Goal: Information Seeking & Learning: Check status

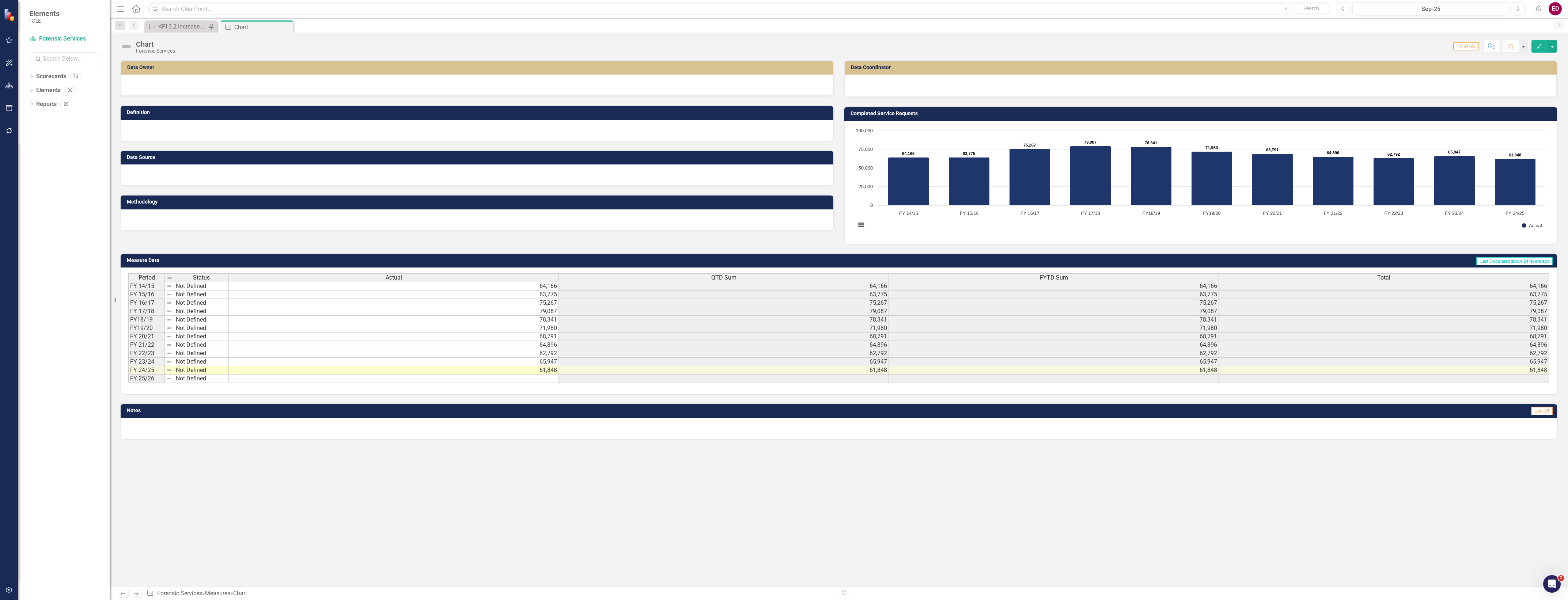
click at [52, 59] on input "text" at bounding box center [66, 58] width 73 height 13
type input "atp"
click at [33, 92] on icon "Dropdown" at bounding box center [32, 91] width 5 height 4
click at [38, 134] on icon "Dropdown" at bounding box center [35, 132] width 5 height 4
click at [78, 143] on div "ATP Quick Stats" at bounding box center [72, 144] width 41 height 7
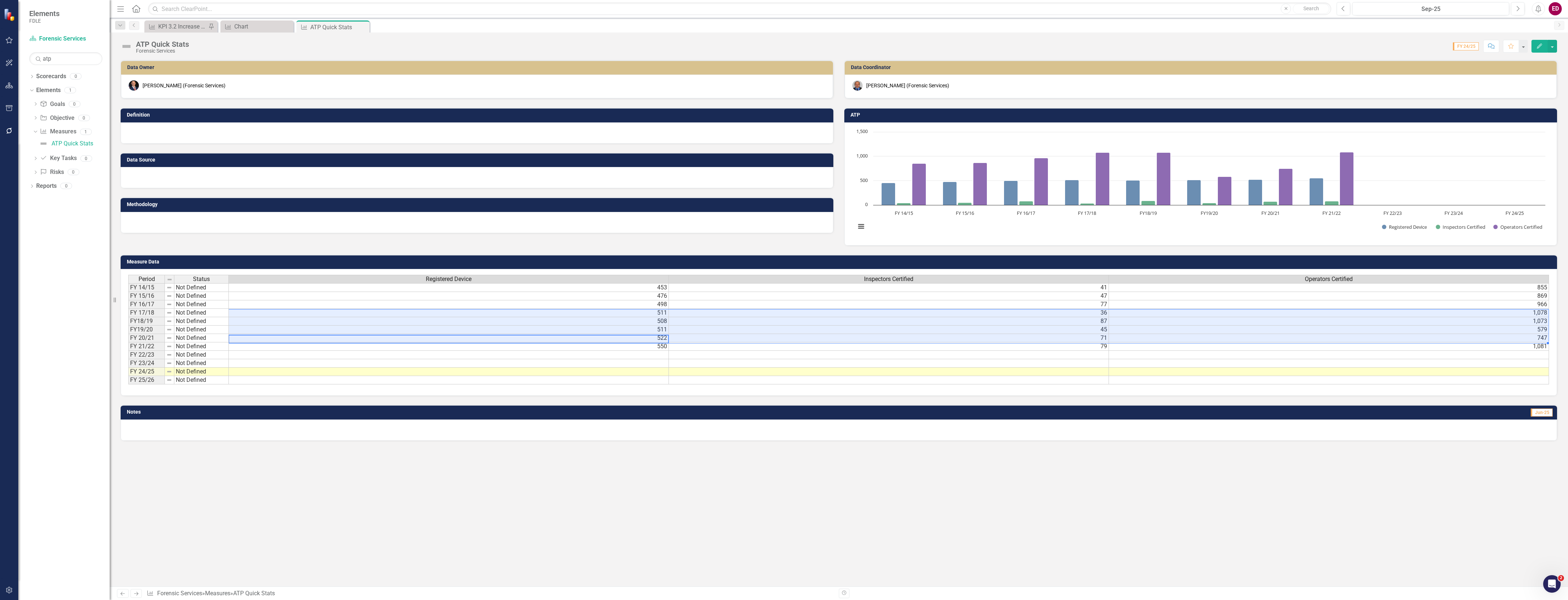
scroll to position [0, 5]
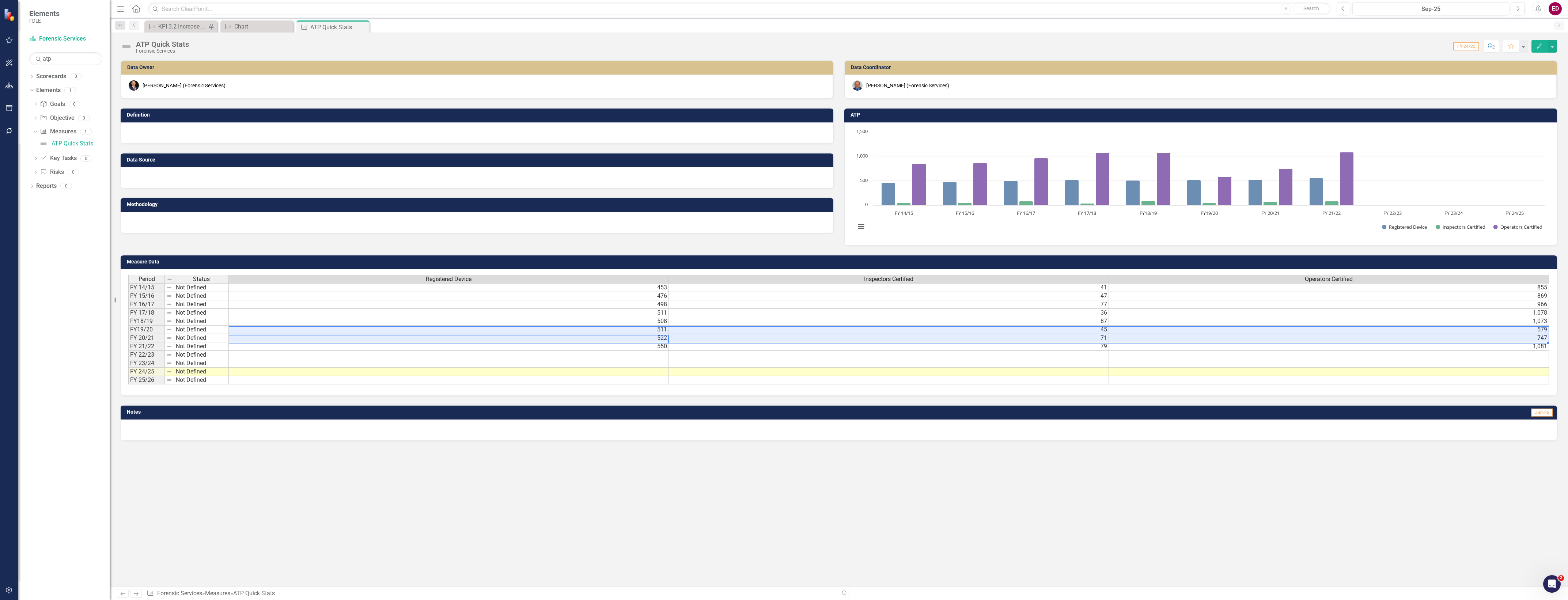
drag, startPoint x: 646, startPoint y: 341, endPoint x: 1455, endPoint y: 326, distance: 809.1
click at [128, 326] on div "Period Status Registered Device Inspectors Certified Operators Certified FY 14/…" at bounding box center [128, 330] width 0 height 110
click at [407, 327] on td "511" at bounding box center [449, 330] width 440 height 9
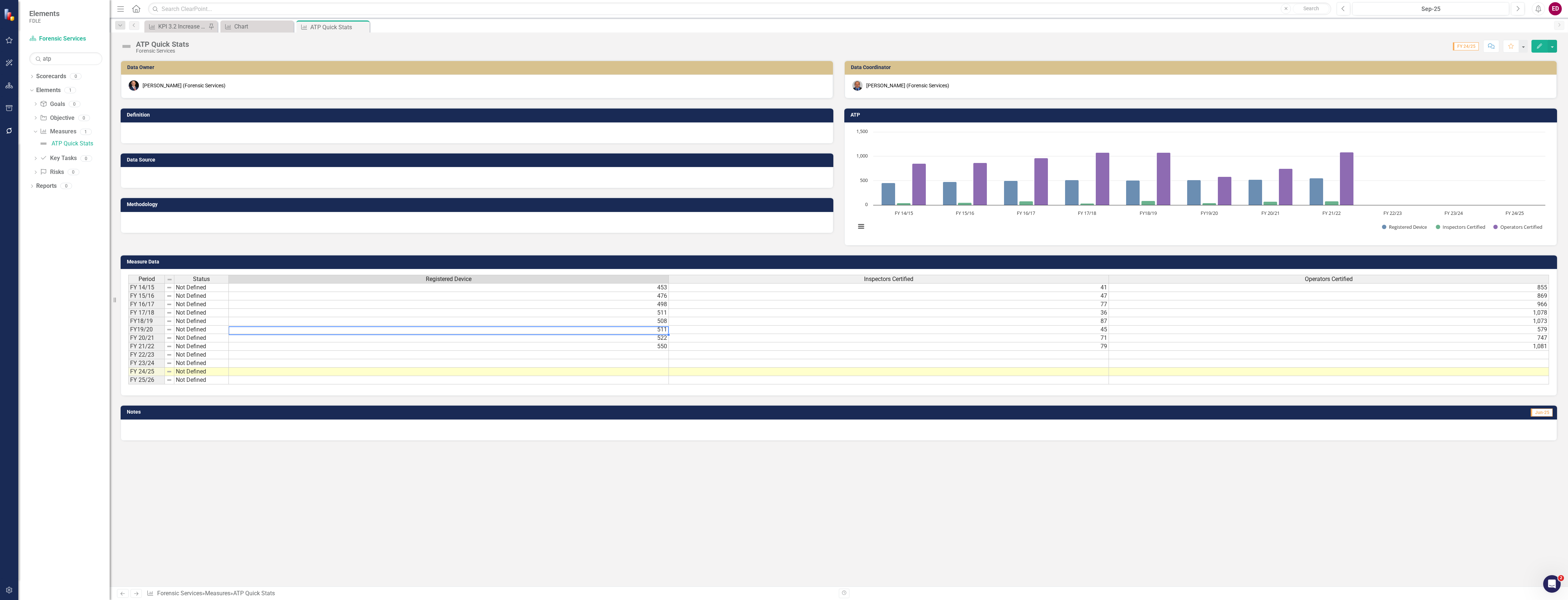
scroll to position [0, 0]
click at [128, 351] on div "Period Status Registered Device Inspectors Certified Operators Certified FY 14/…" at bounding box center [128, 330] width 0 height 110
click at [1468, 47] on span "FY 24/25" at bounding box center [1466, 46] width 26 height 8
drag, startPoint x: 142, startPoint y: 284, endPoint x: 142, endPoint y: 389, distance: 105.0
click at [142, 385] on div "Period Status Registered Device Inspectors Certified Operators Certified FY 14/…" at bounding box center [839, 330] width 1421 height 110
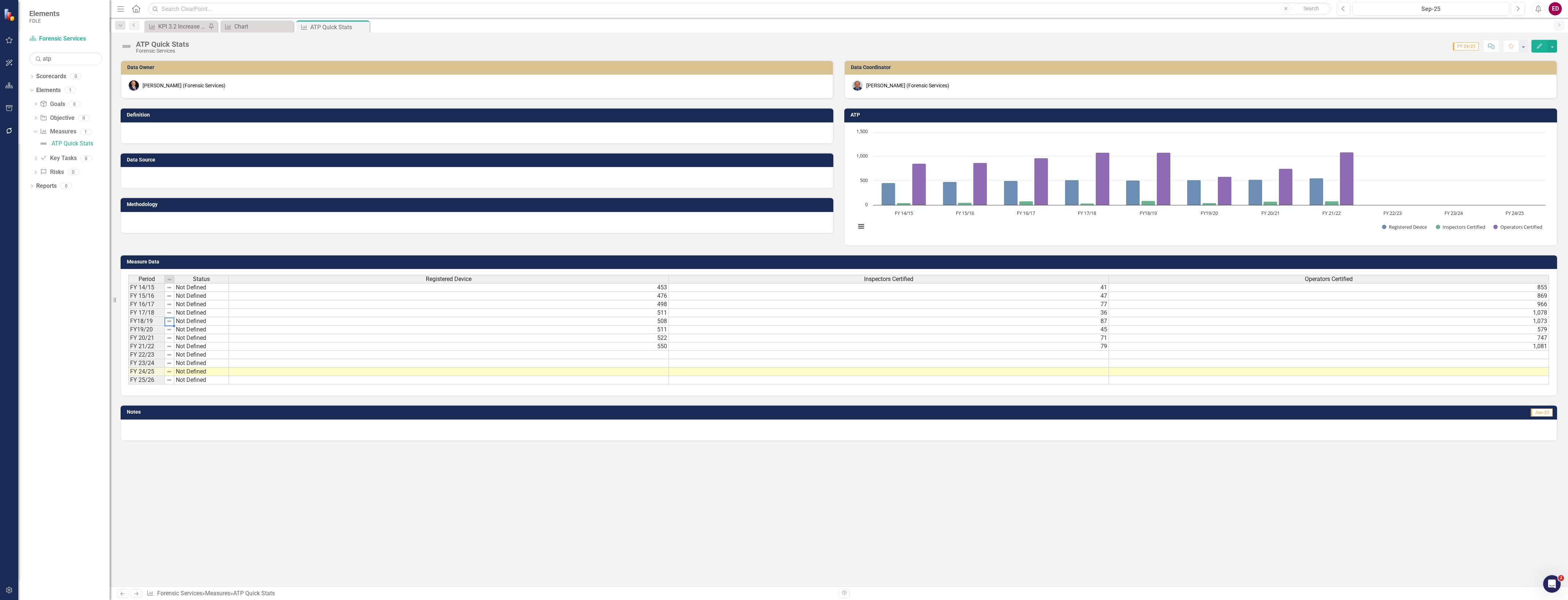
click at [170, 319] on img at bounding box center [169, 321] width 6 height 6
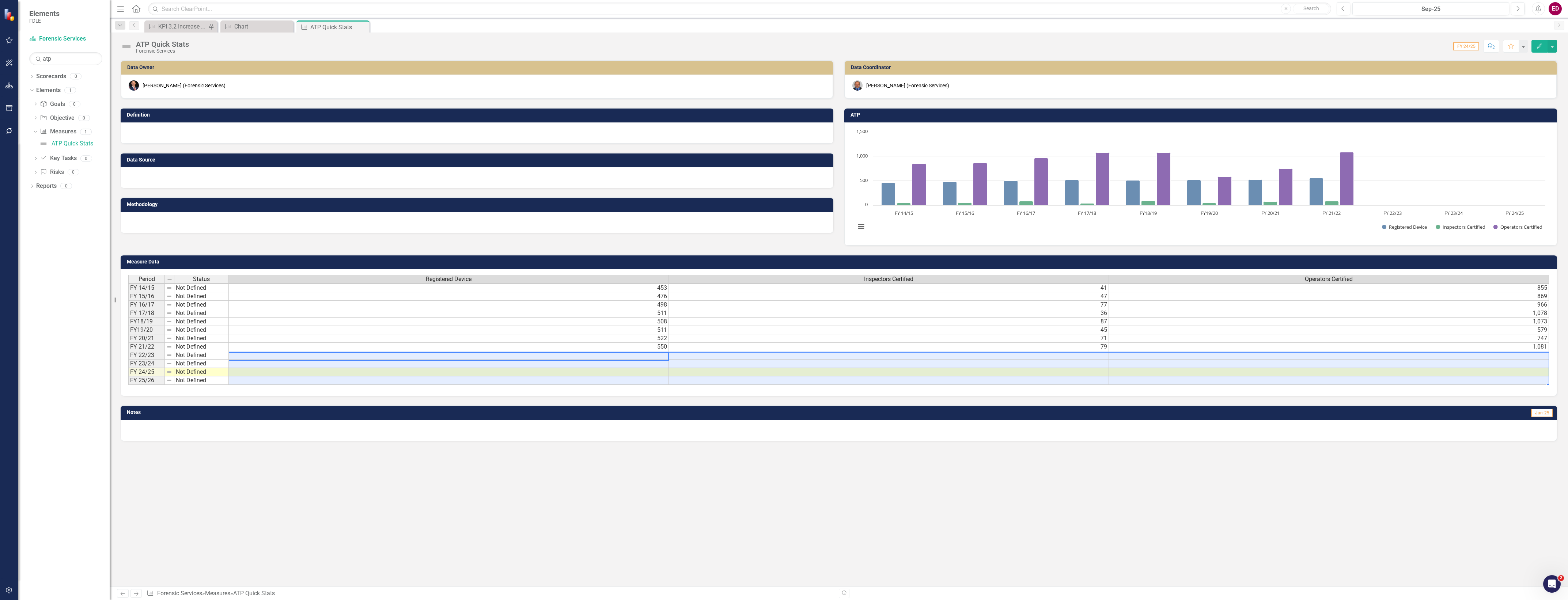
scroll to position [1, 5]
drag, startPoint x: 532, startPoint y: 354, endPoint x: 1530, endPoint y: 399, distance: 999.0
click at [1530, 396] on div "Period Status Registered Device Inspectors Certified Operators Certified FY 14/…" at bounding box center [839, 332] width 1437 height 127
click at [662, 356] on tr "FY 22/23 Not Defined" at bounding box center [839, 354] width 1421 height 9
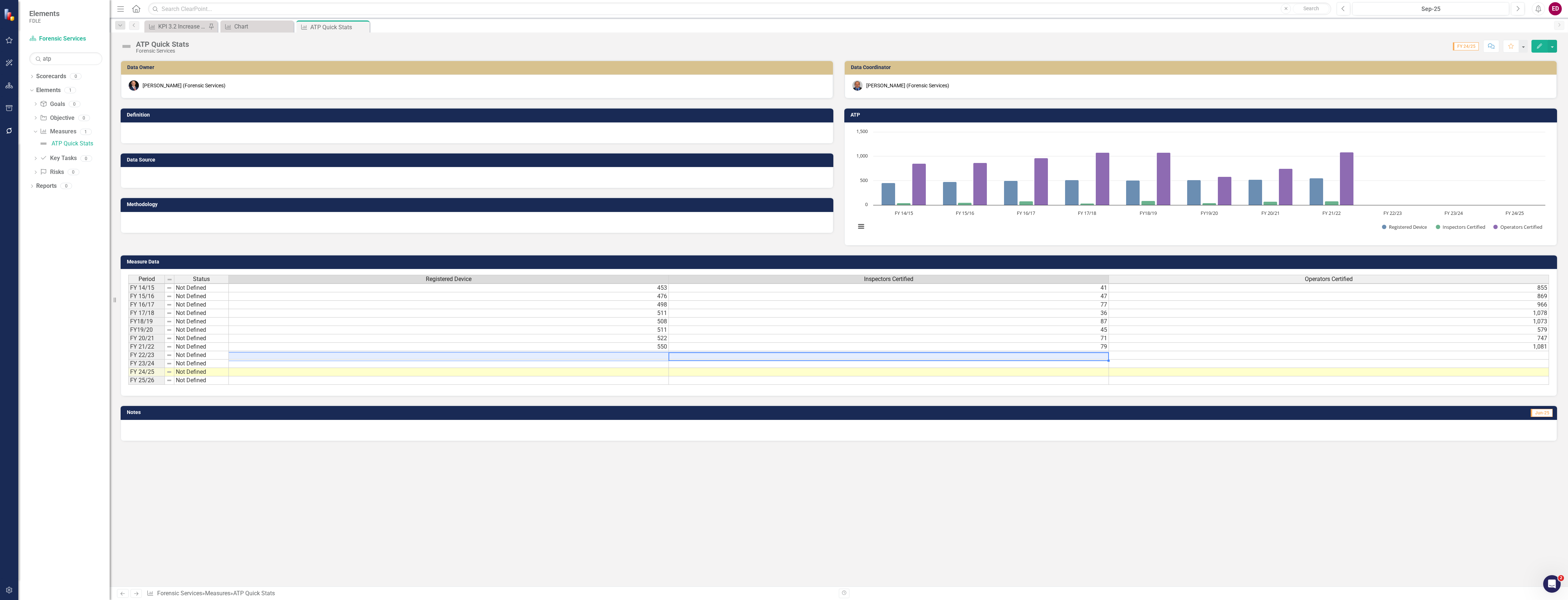
scroll to position [1, 0]
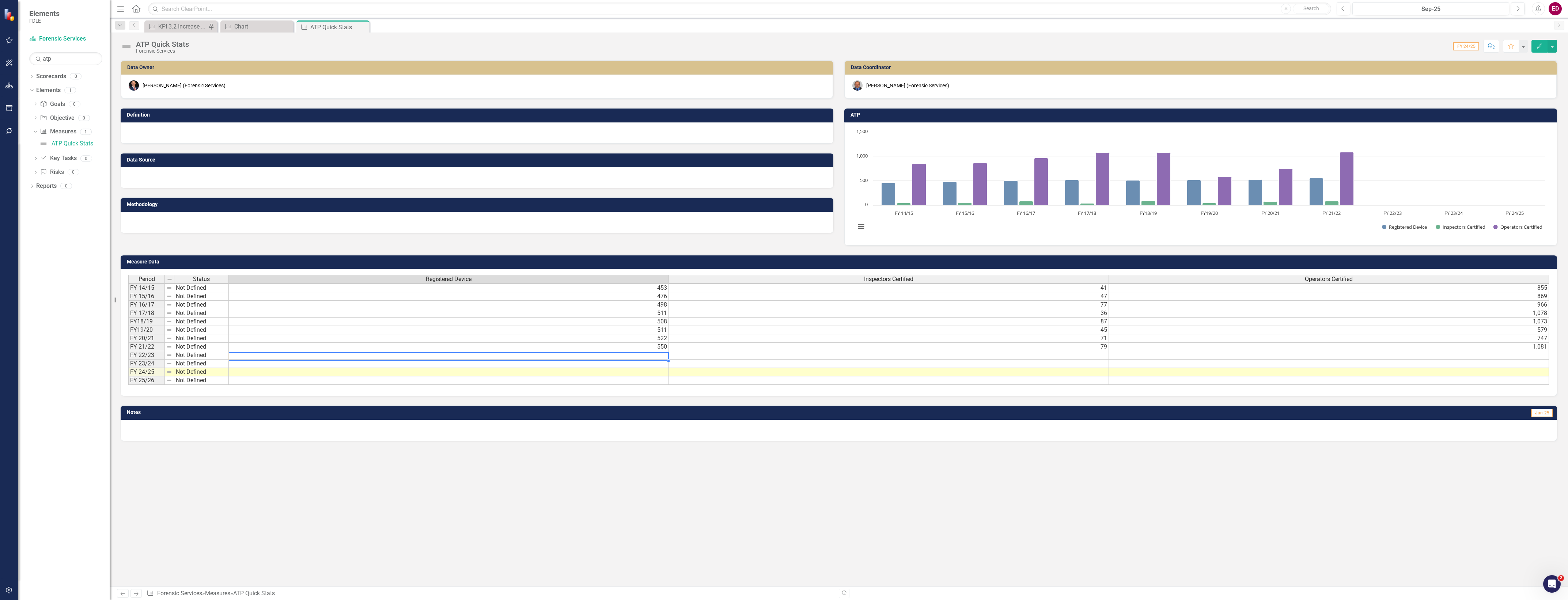
click at [633, 353] on td at bounding box center [449, 355] width 440 height 9
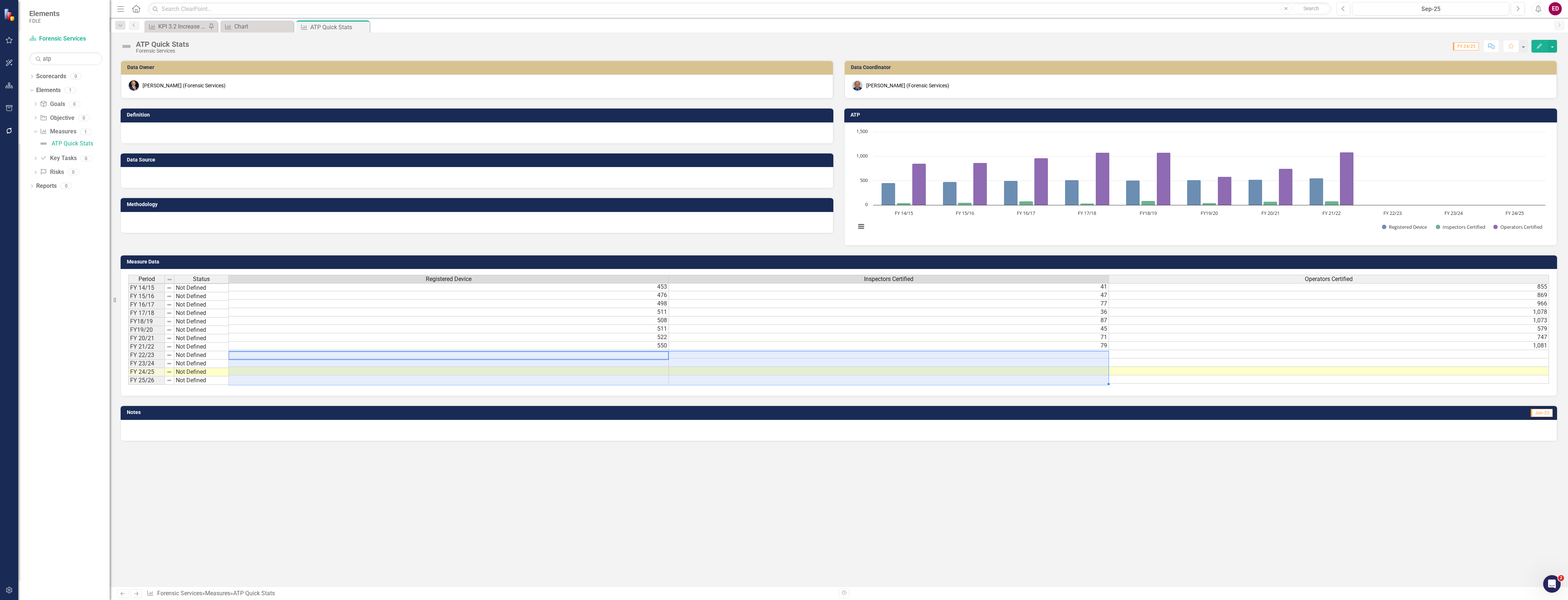
drag, startPoint x: 629, startPoint y: 353, endPoint x: 895, endPoint y: 381, distance: 267.5
click at [895, 381] on tbody "FY 14/15 Not Defined 453 41 855 FY 15/16 Not Defined 476 47 869 FY 16/17 Not De…" at bounding box center [839, 333] width 1421 height 101
click at [623, 357] on td at bounding box center [449, 354] width 440 height 9
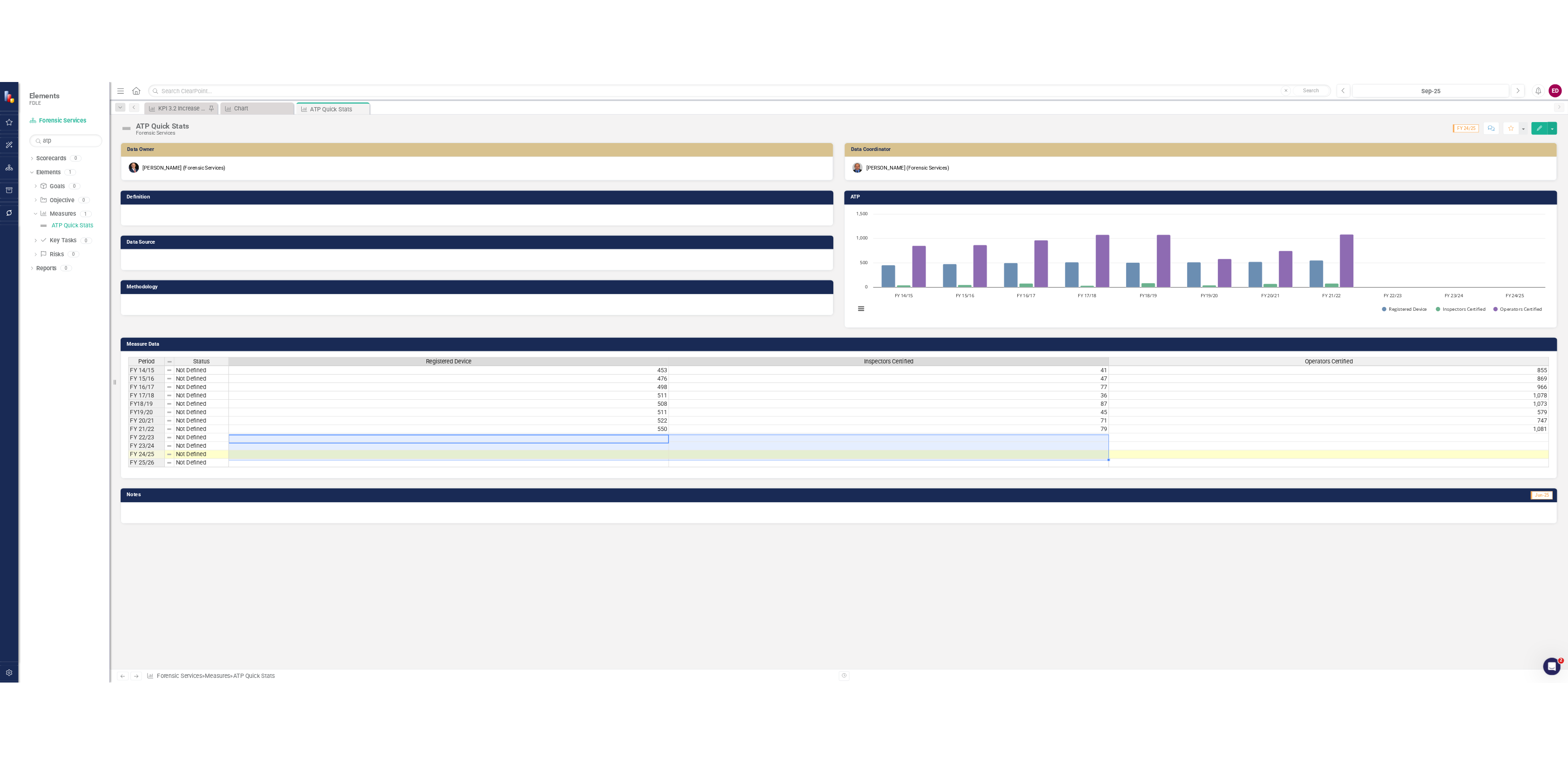
scroll to position [2, 7]
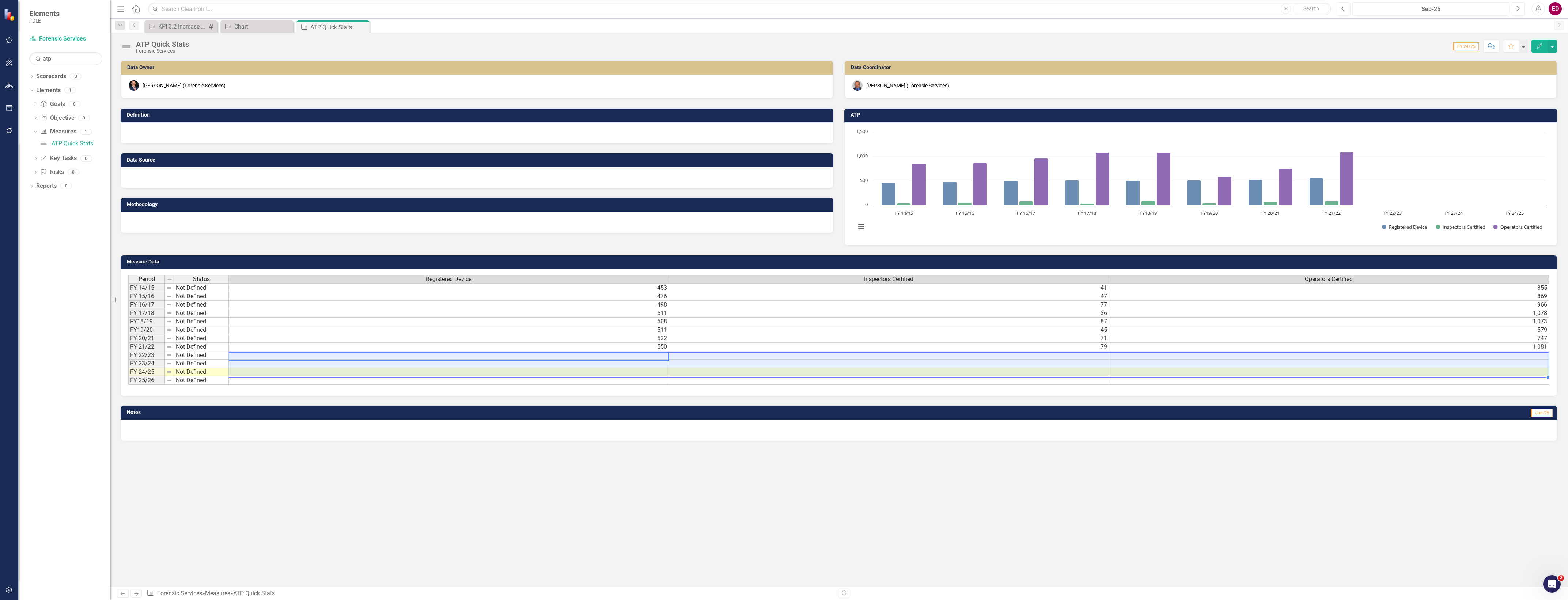
drag, startPoint x: 623, startPoint y: 357, endPoint x: 1435, endPoint y: 375, distance: 812.2
click at [128, 375] on div "Period Status Registered Device Inspectors Certified Operators Certified FY 14/…" at bounding box center [128, 330] width 0 height 110
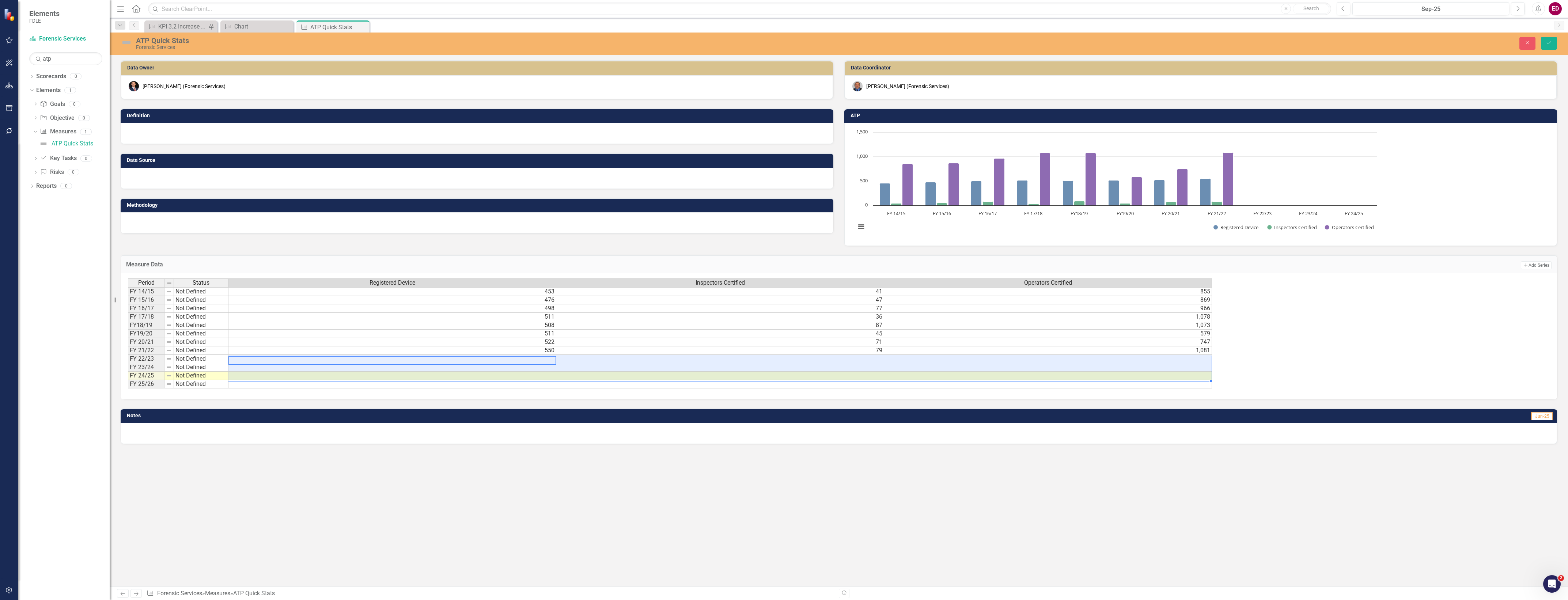
scroll to position [1, 5]
